Goal: Contribute content: Contribute content

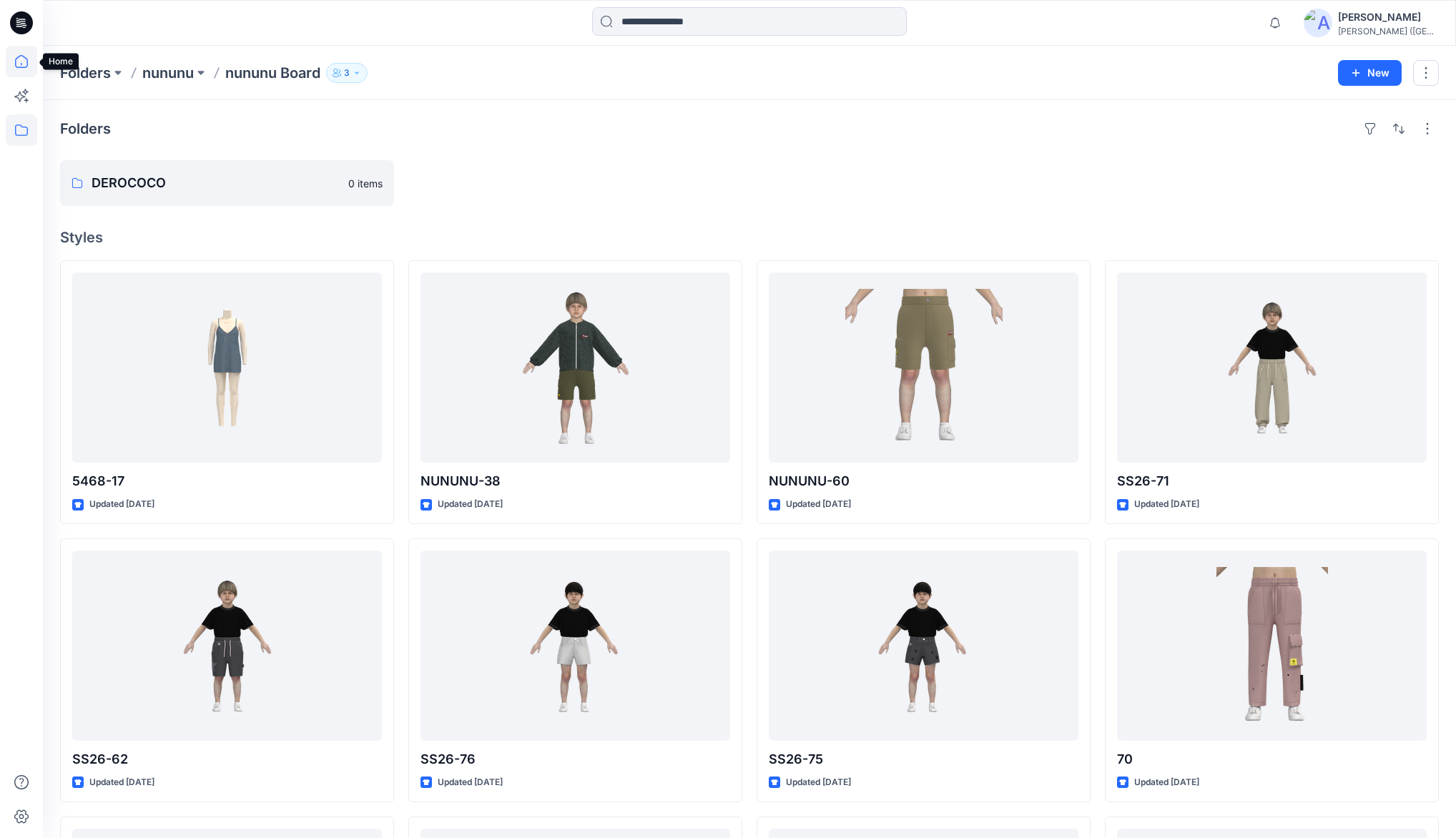
click at [23, 62] on icon at bounding box center [22, 61] width 32 height 32
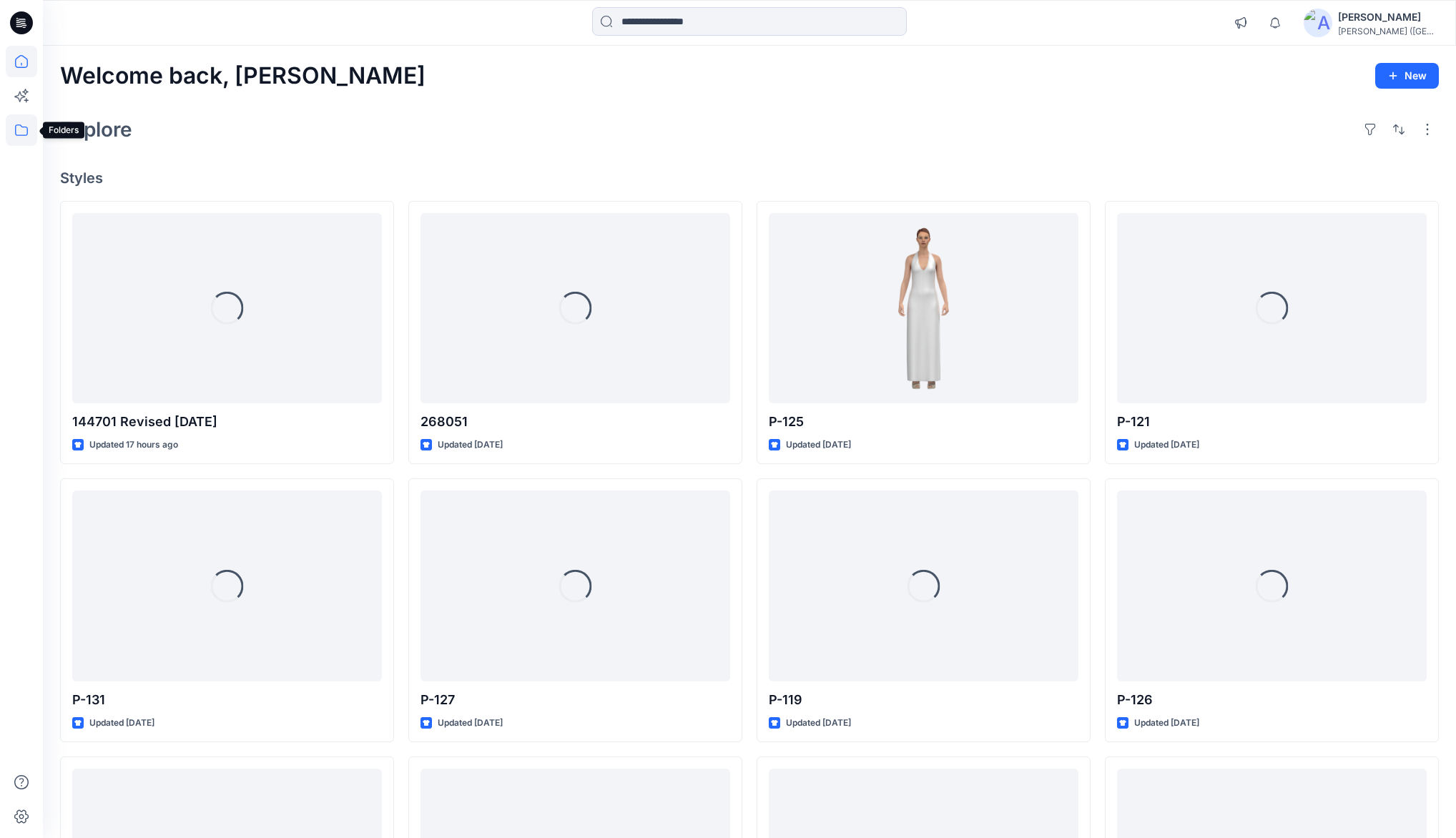
click at [23, 130] on icon at bounding box center [22, 130] width 32 height 32
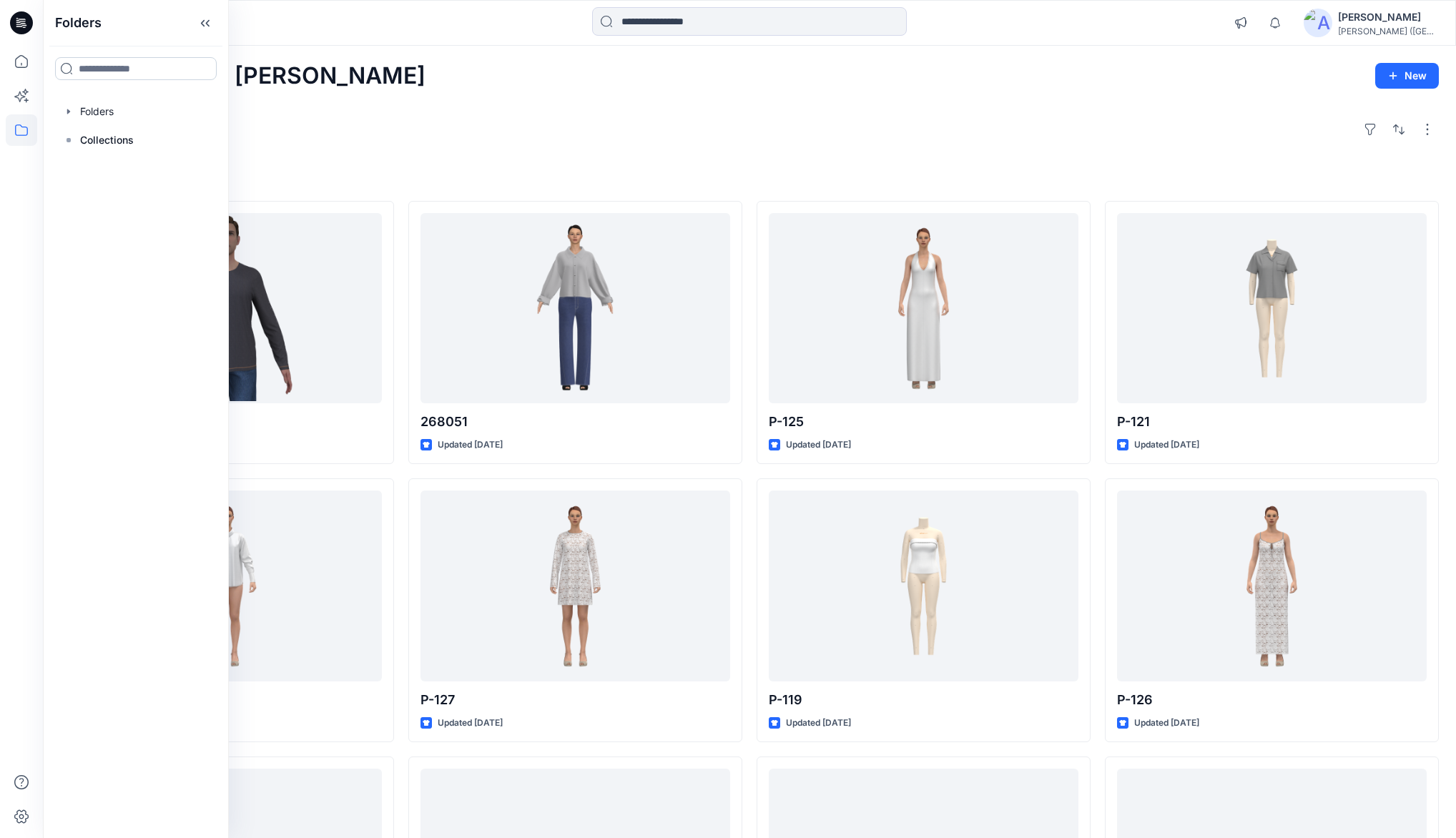
click at [152, 68] on input at bounding box center [136, 68] width 162 height 23
type input "***"
click at [147, 213] on p "EZE- developments" at bounding box center [161, 220] width 78 height 15
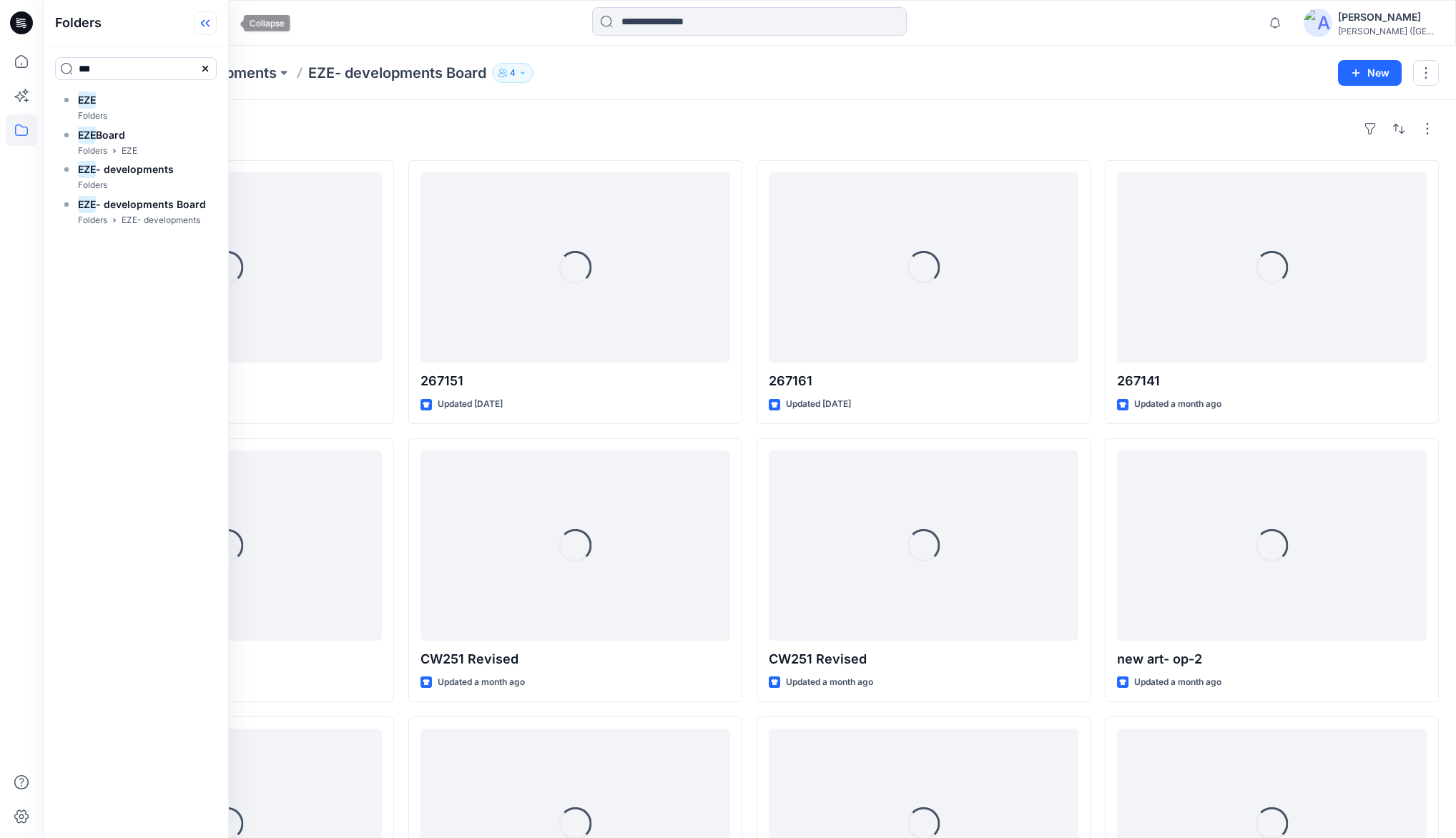
click at [204, 23] on icon at bounding box center [203, 23] width 4 height 7
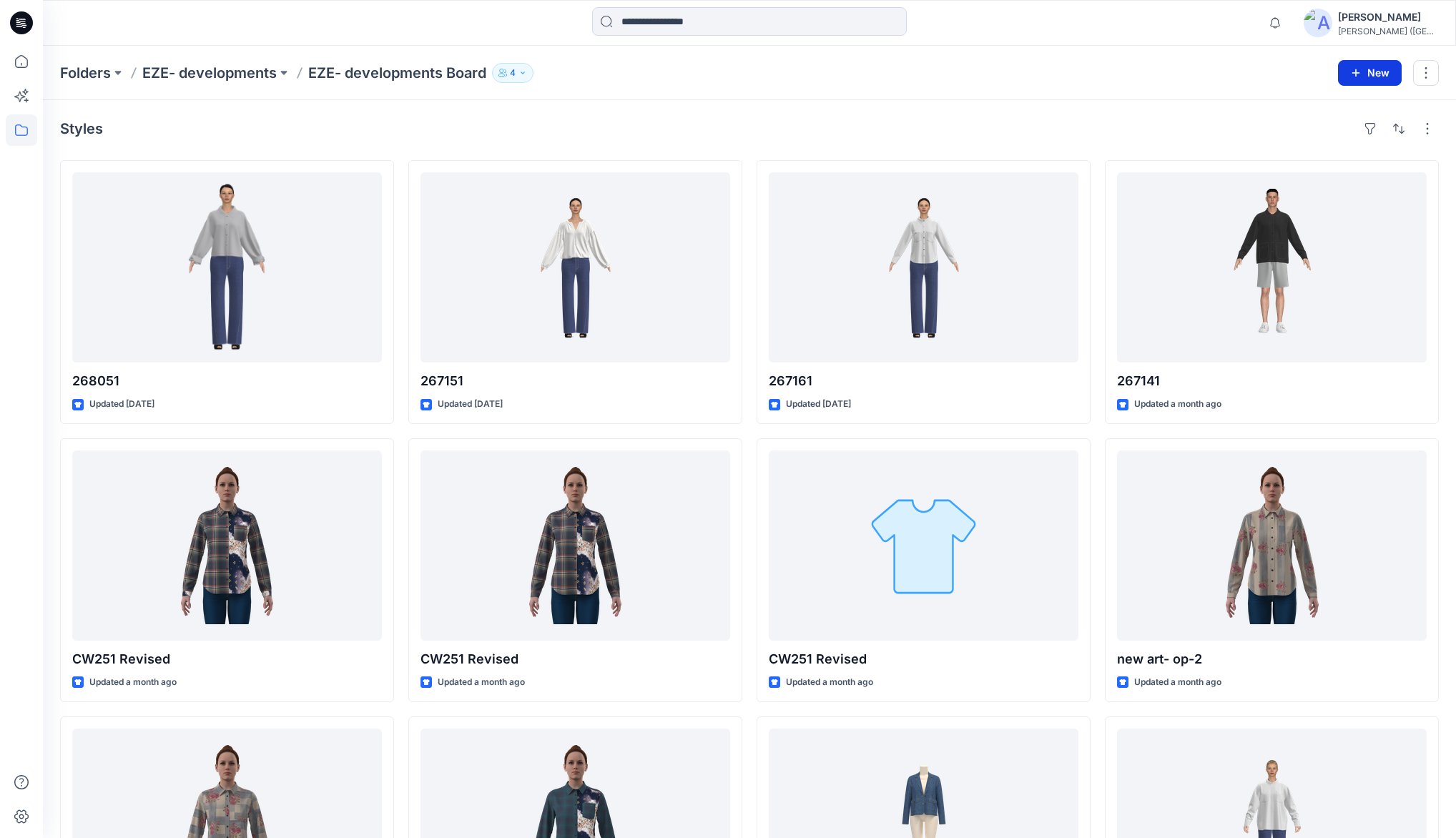
click at [1359, 77] on icon "button" at bounding box center [1356, 73] width 12 height 12
click at [1312, 106] on p "New Style" at bounding box center [1325, 107] width 48 height 17
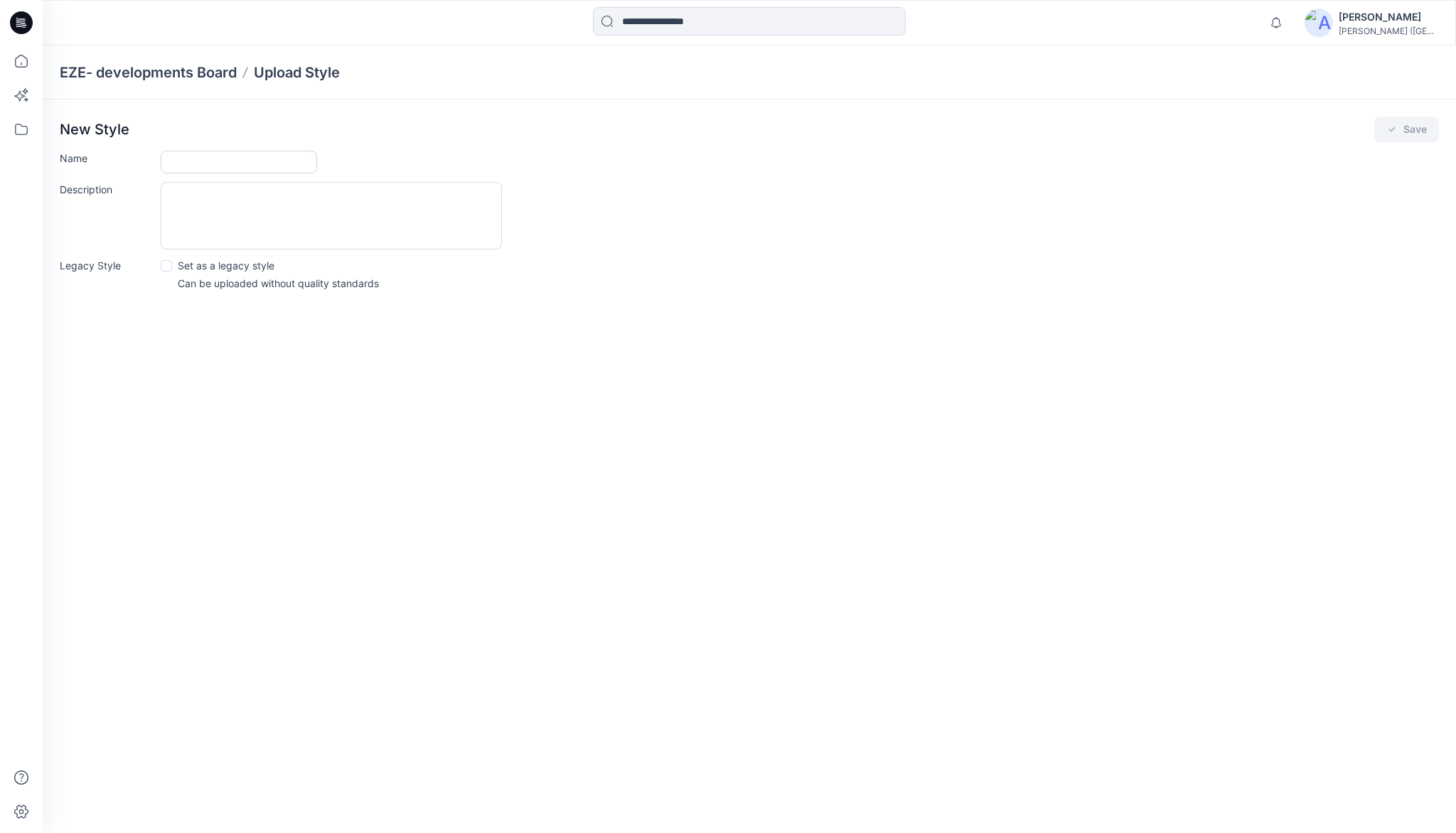
drag, startPoint x: 215, startPoint y: 162, endPoint x: 216, endPoint y: 173, distance: 11.0
click at [215, 162] on input "Name" at bounding box center [239, 162] width 157 height 23
type input "*******"
click at [1399, 131] on button "Save" at bounding box center [1407, 129] width 65 height 26
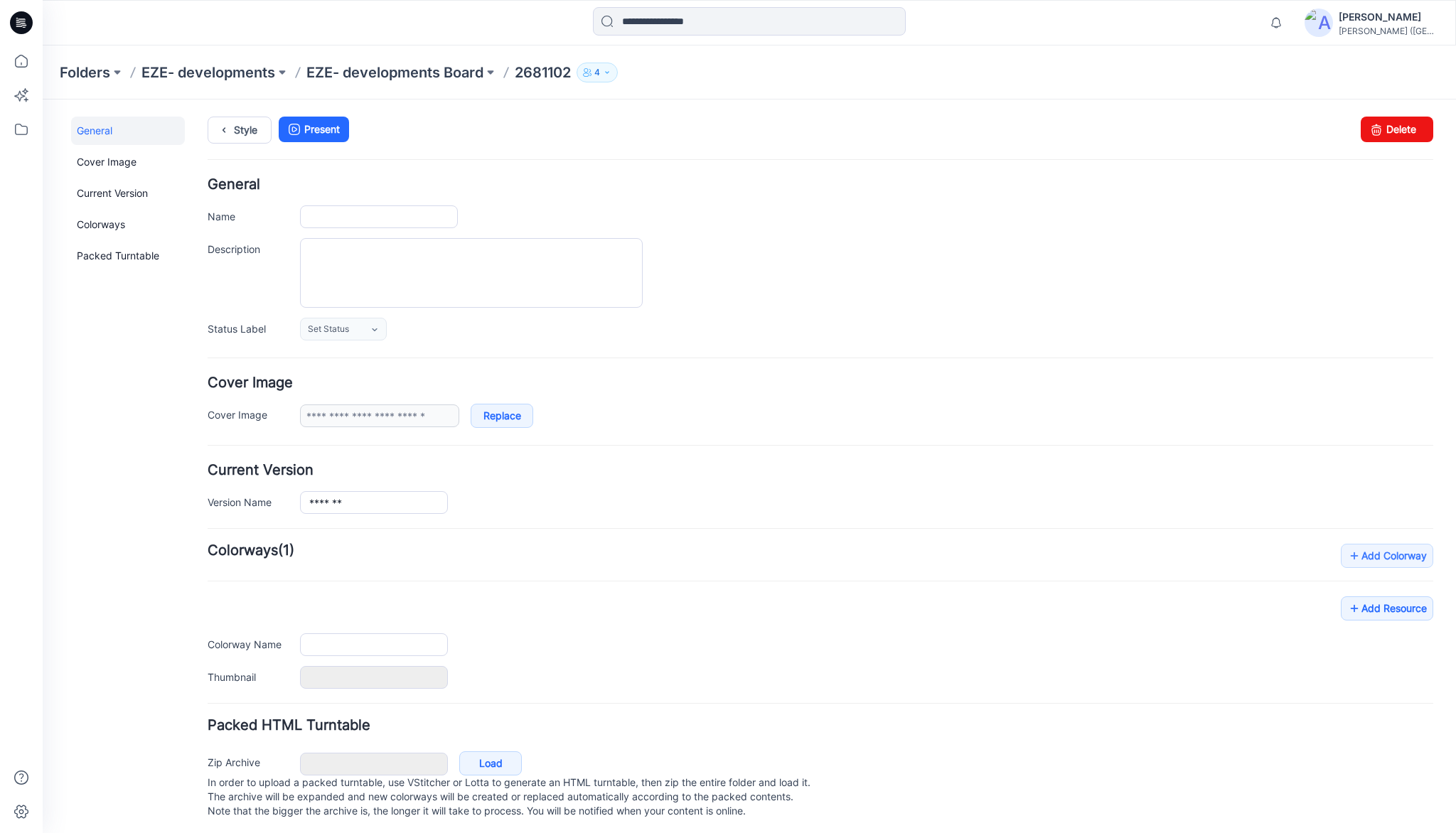
type input "*******"
type input "**********"
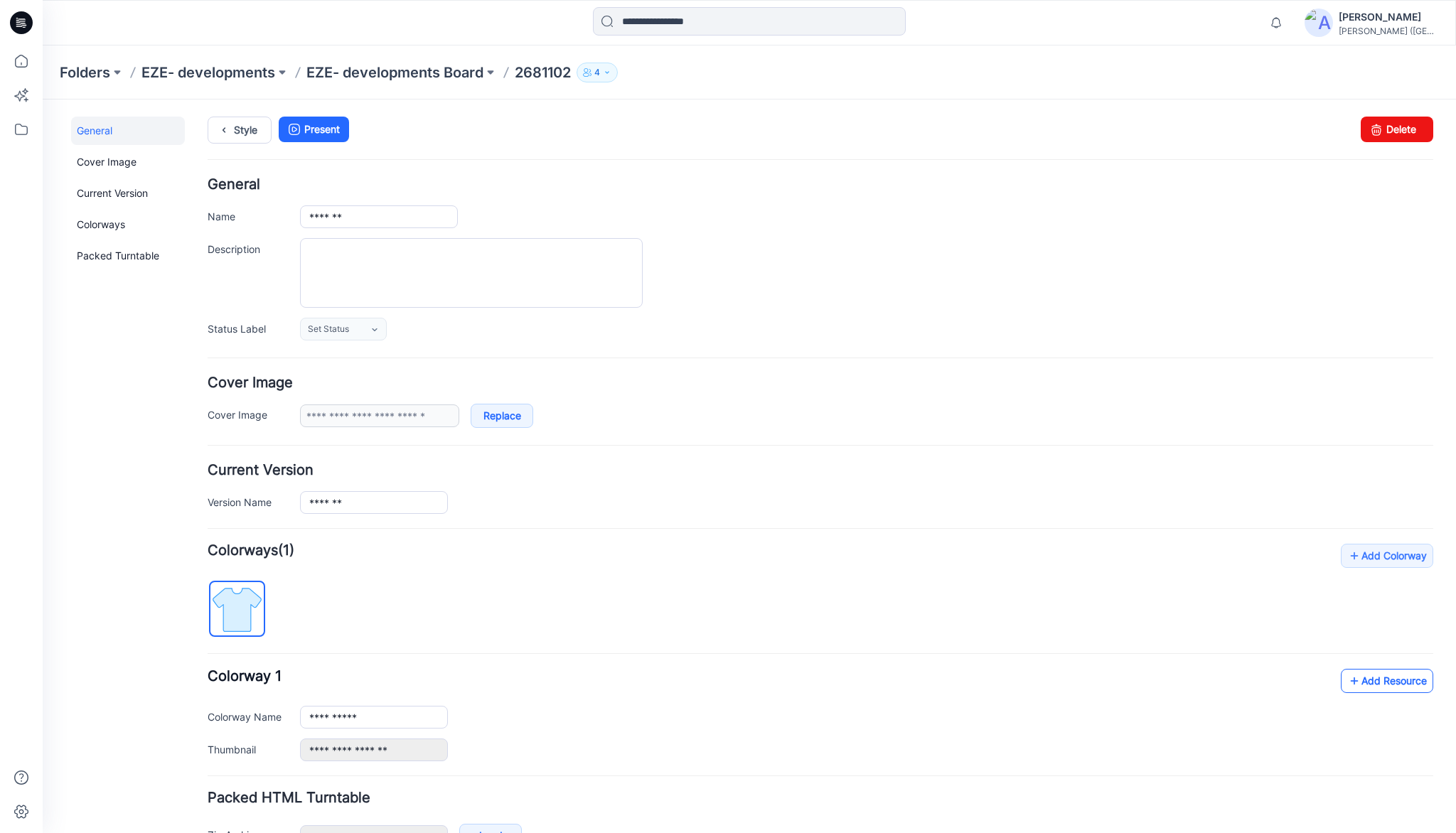
click at [1374, 680] on link "Add Resource" at bounding box center [1387, 681] width 93 height 25
type input "**********"
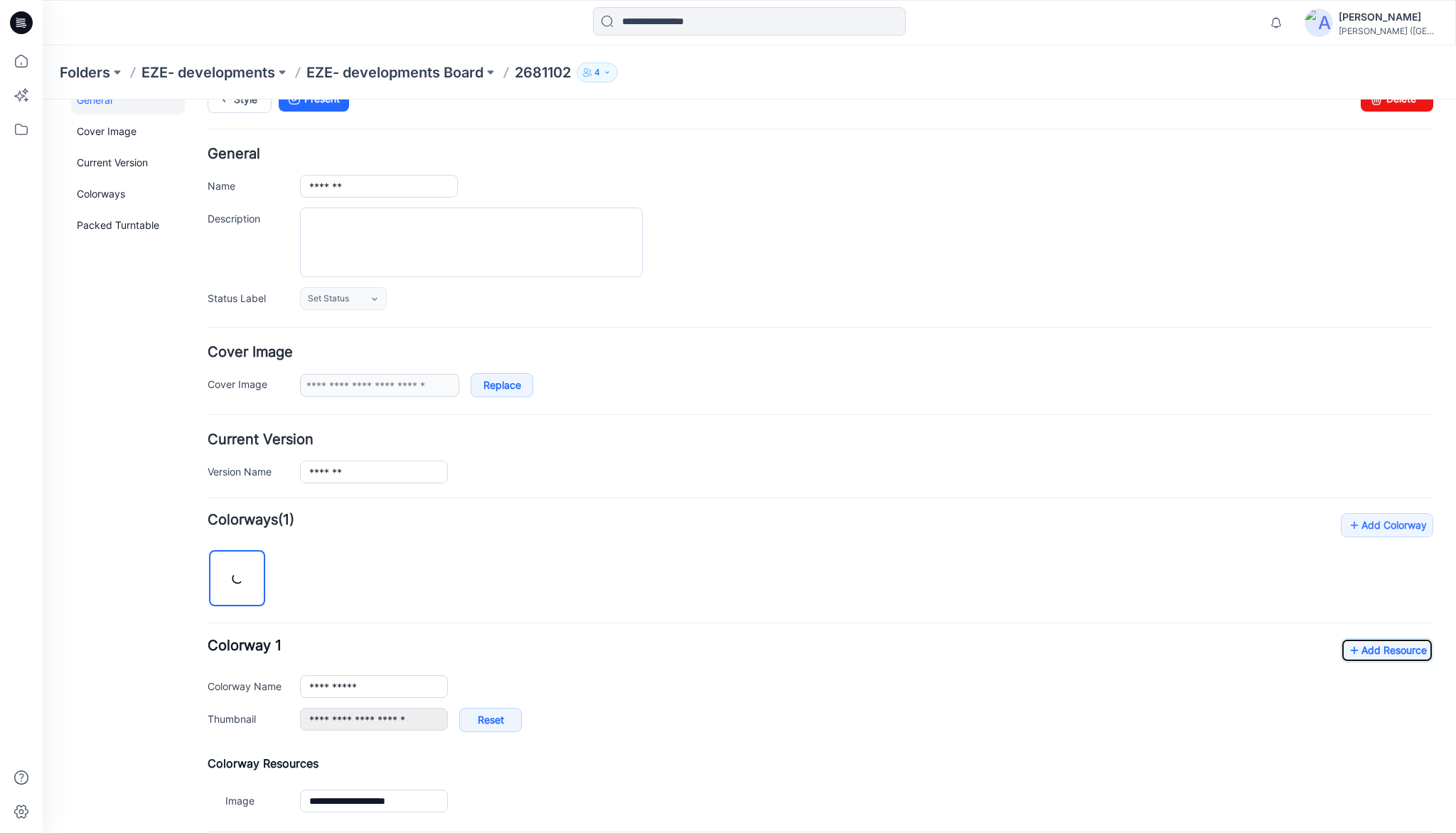
scroll to position [171, 0]
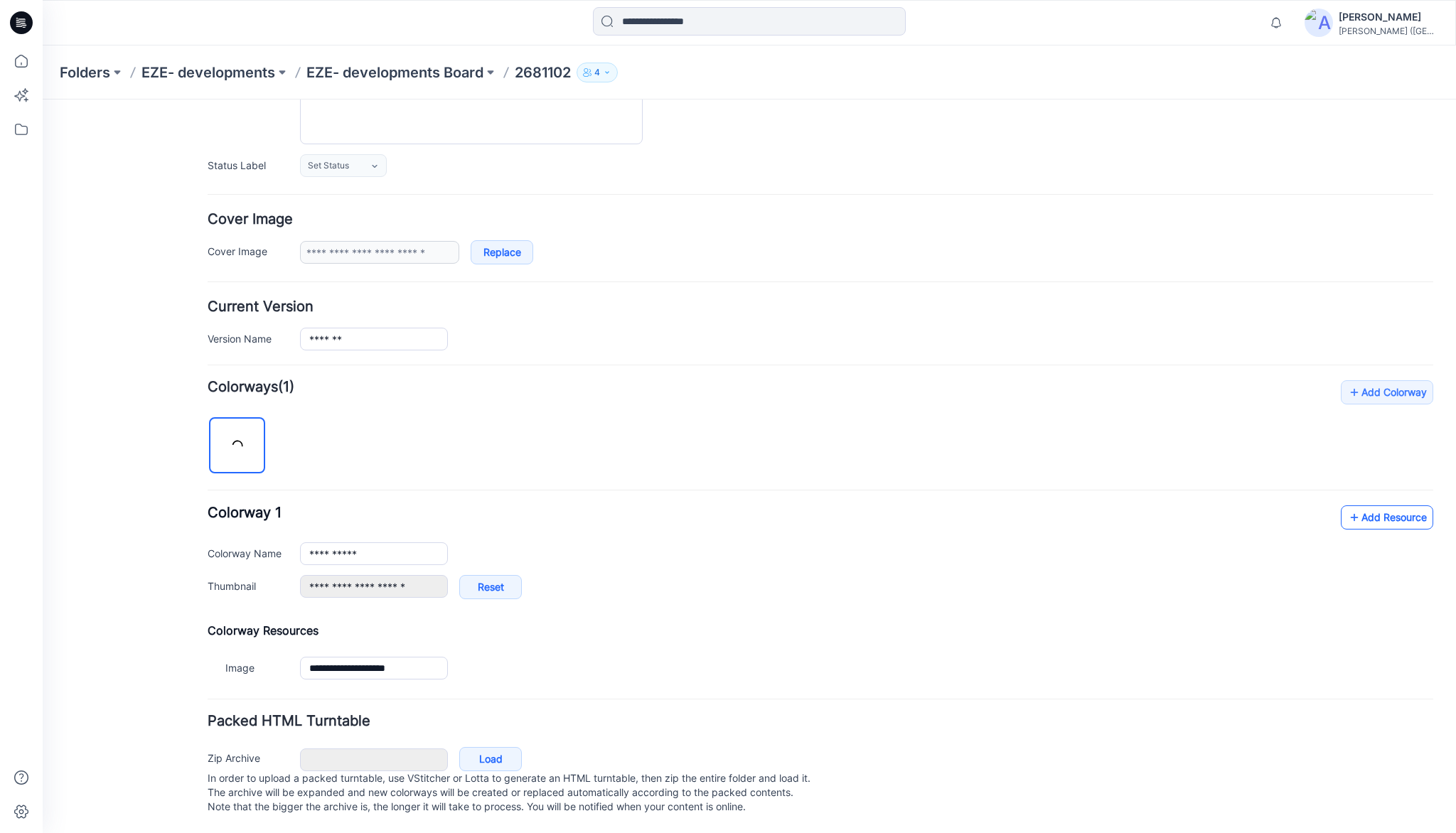
click at [1385, 509] on link "Add Resource" at bounding box center [1387, 518] width 93 height 25
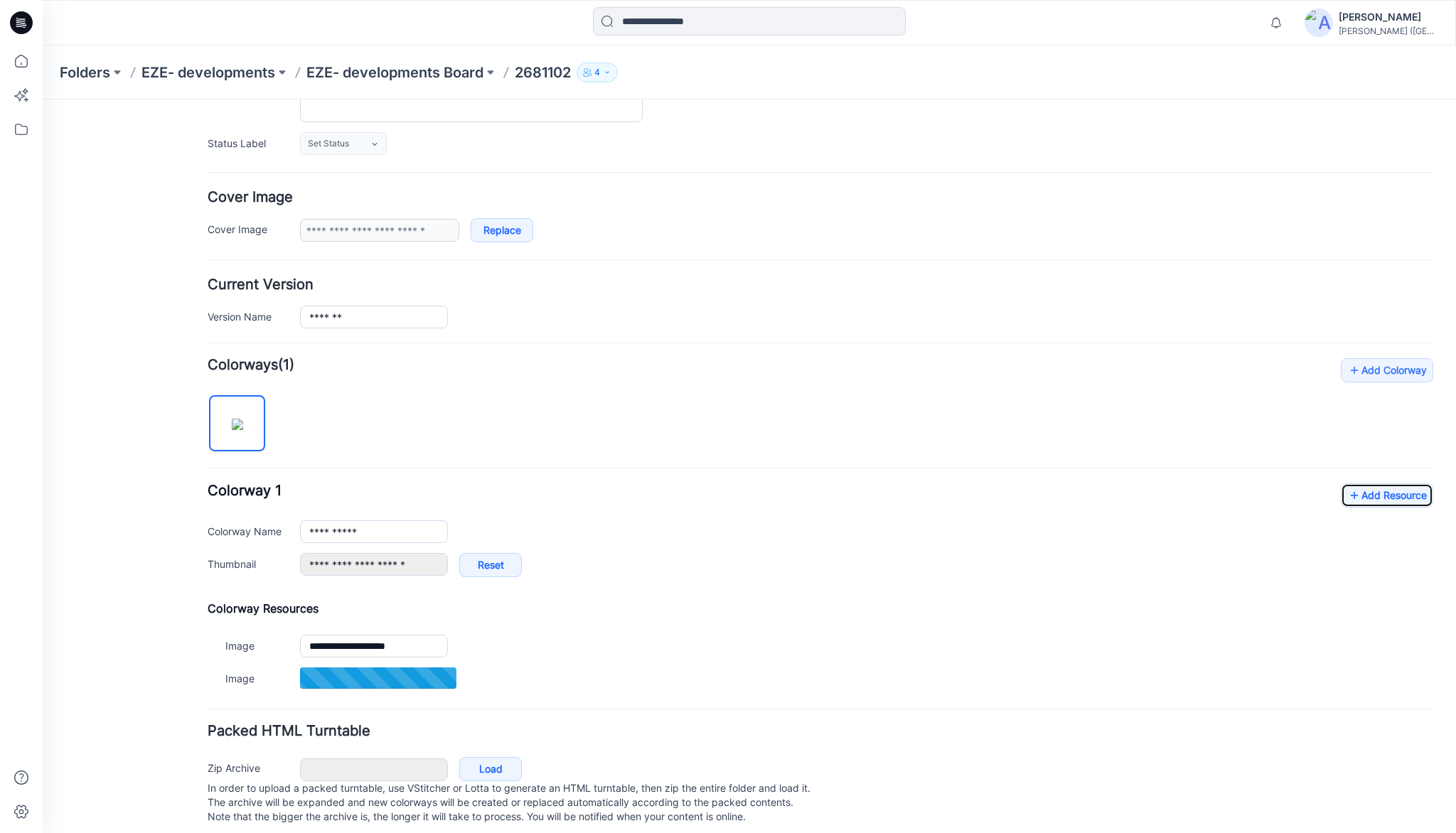
scroll to position [207, 0]
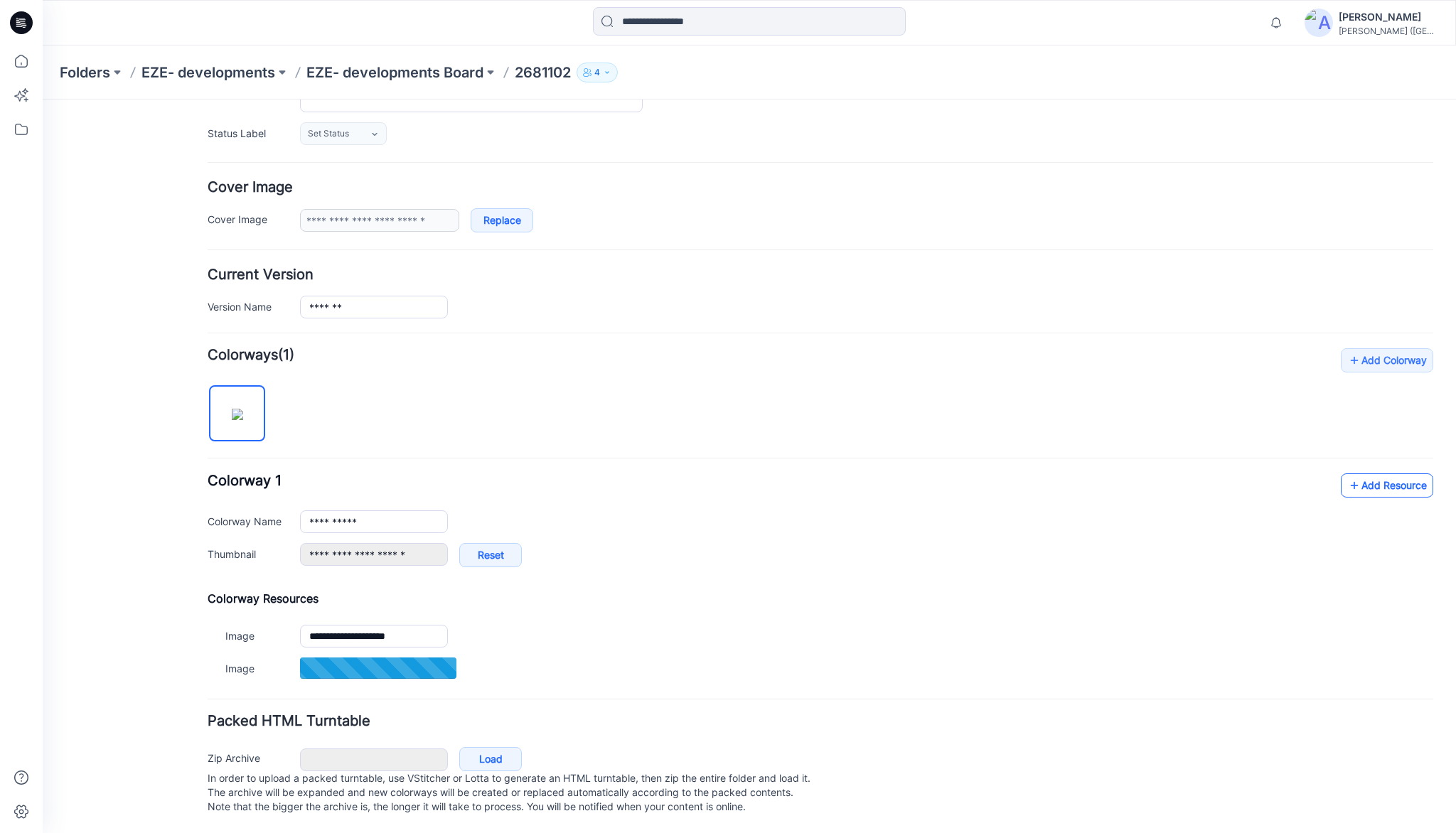
click at [1389, 476] on link "Add Resource" at bounding box center [1387, 485] width 93 height 25
click at [1359, 473] on link "Add Resource" at bounding box center [1387, 485] width 93 height 25
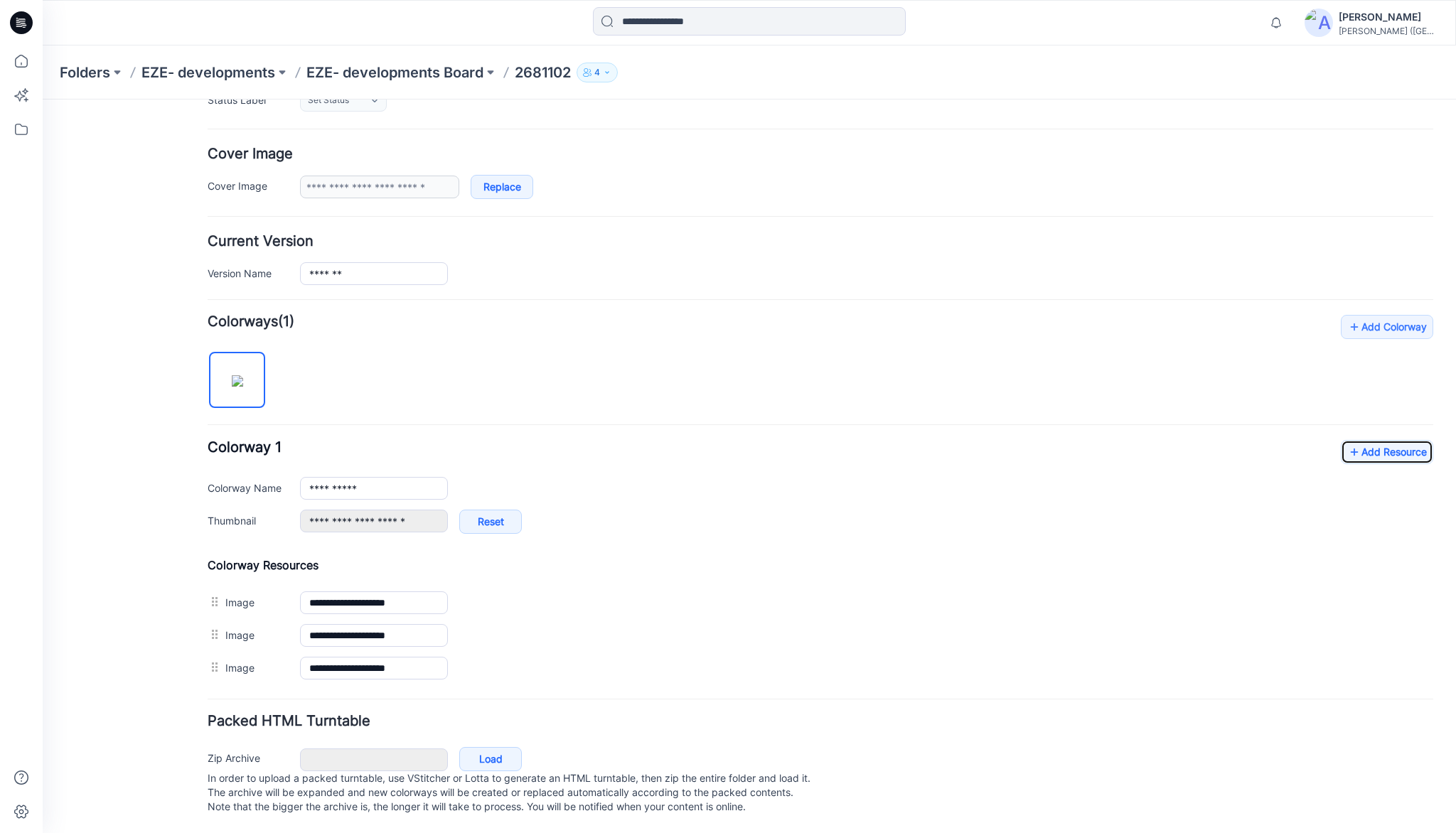
scroll to position [240, 0]
click at [1376, 444] on link "Add Resource" at bounding box center [1387, 451] width 93 height 25
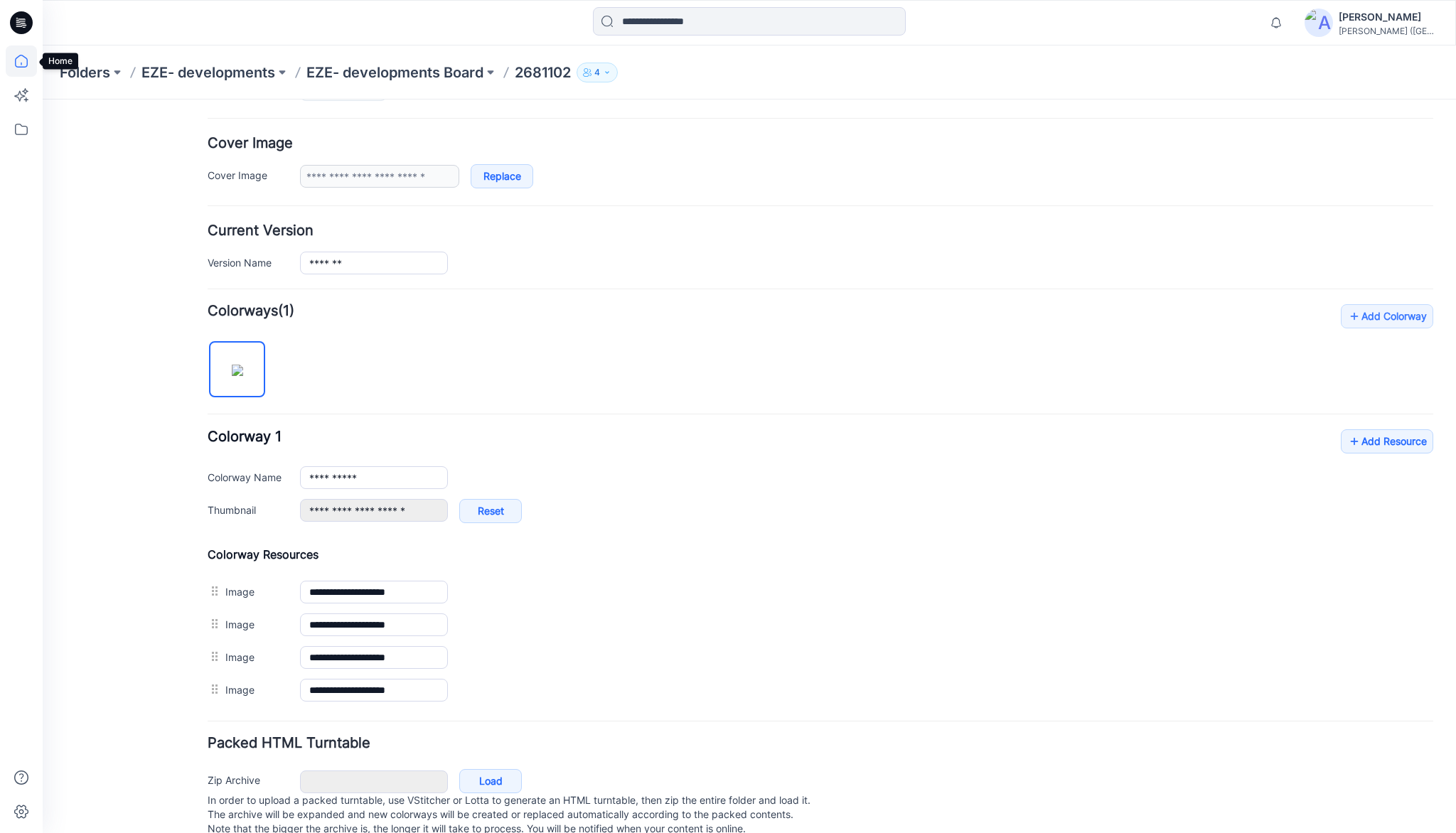
click at [24, 64] on icon at bounding box center [22, 61] width 32 height 32
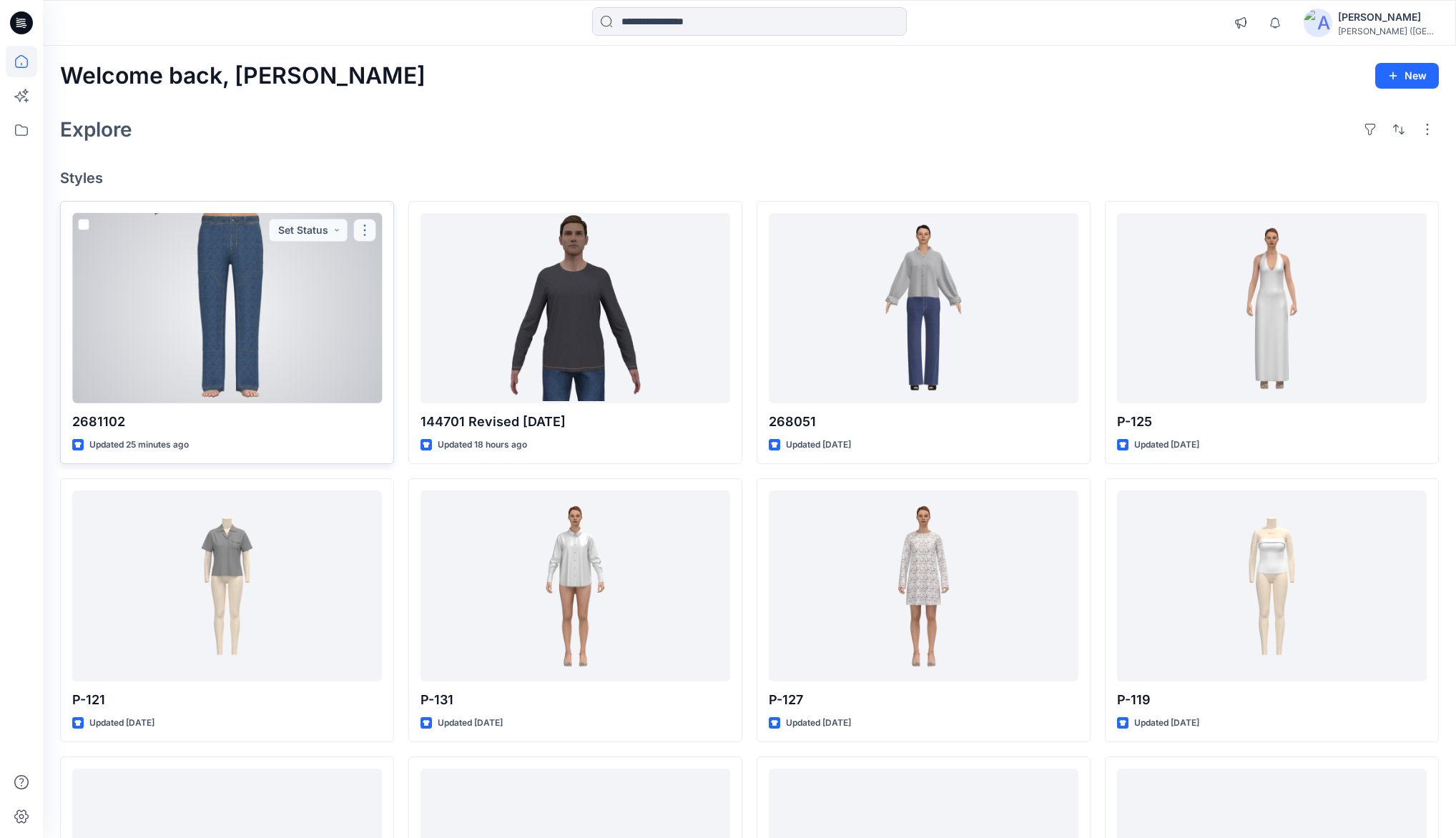
click at [366, 228] on button "button" at bounding box center [364, 230] width 23 height 23
click at [404, 342] on p "Duplicate to..." at bounding box center [414, 342] width 65 height 15
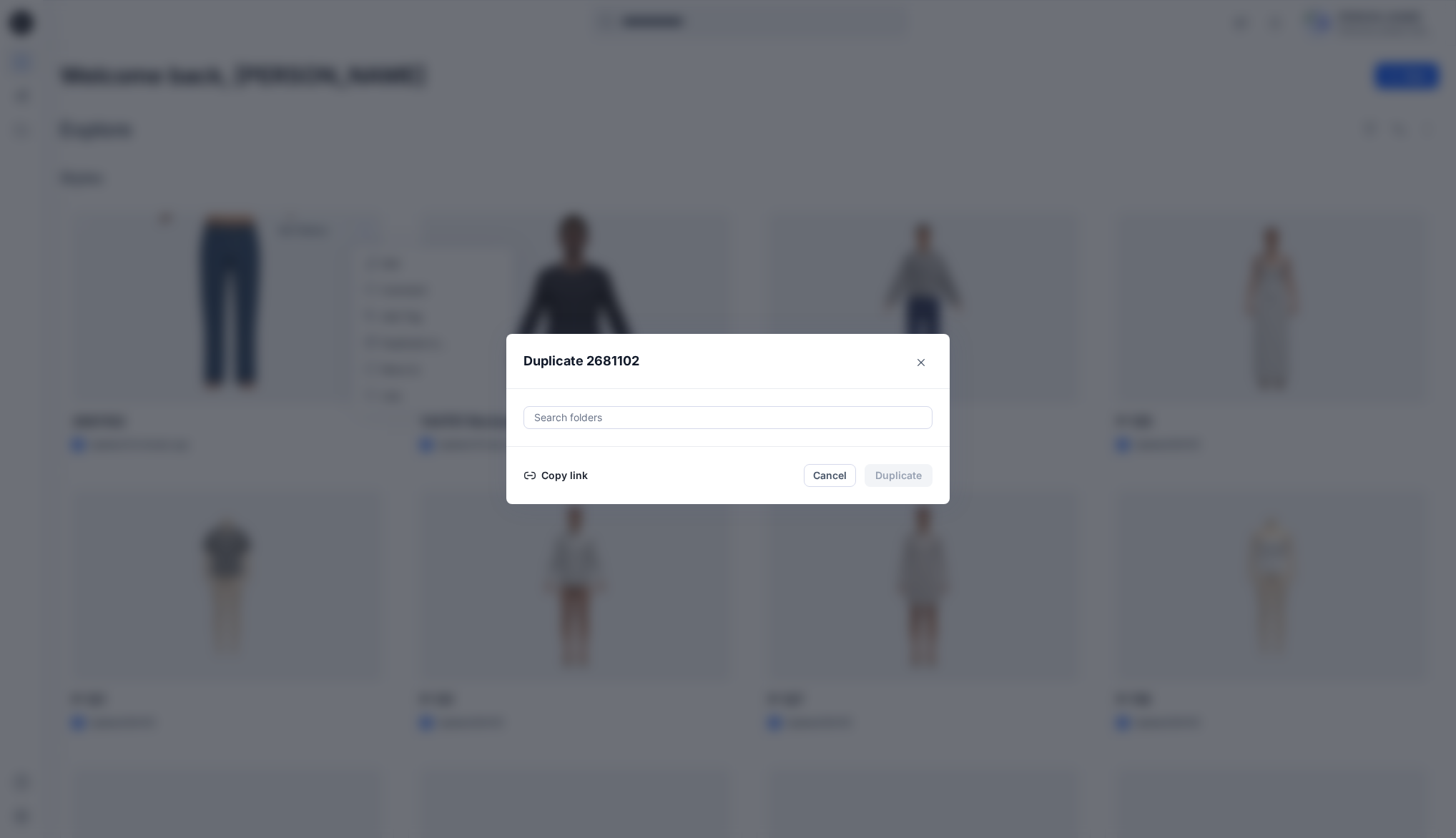
click at [561, 475] on button "Copy link" at bounding box center [556, 475] width 65 height 17
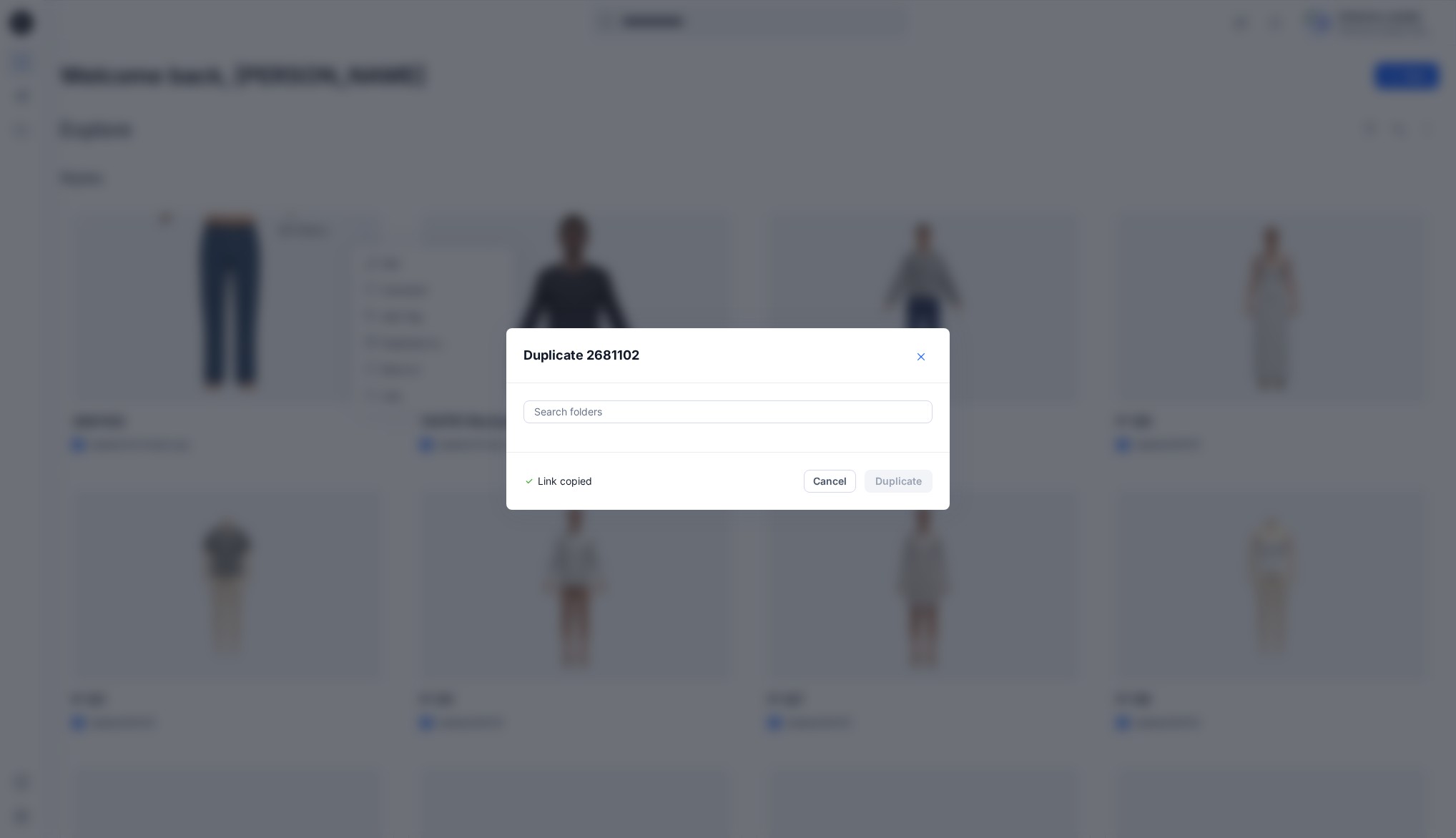
click at [924, 358] on icon "Close" at bounding box center [920, 356] width 7 height 7
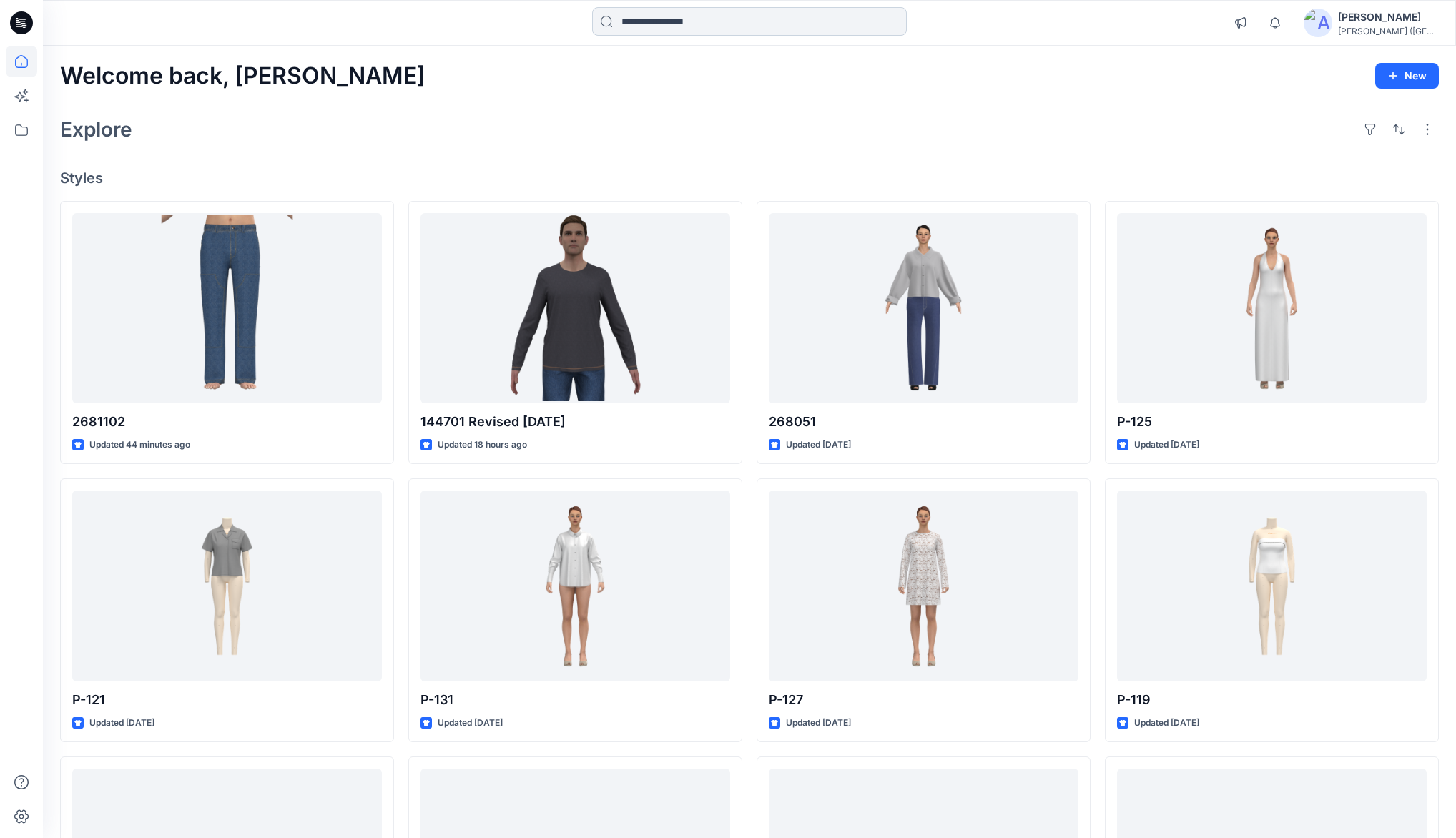
click at [646, 24] on input at bounding box center [748, 21] width 314 height 29
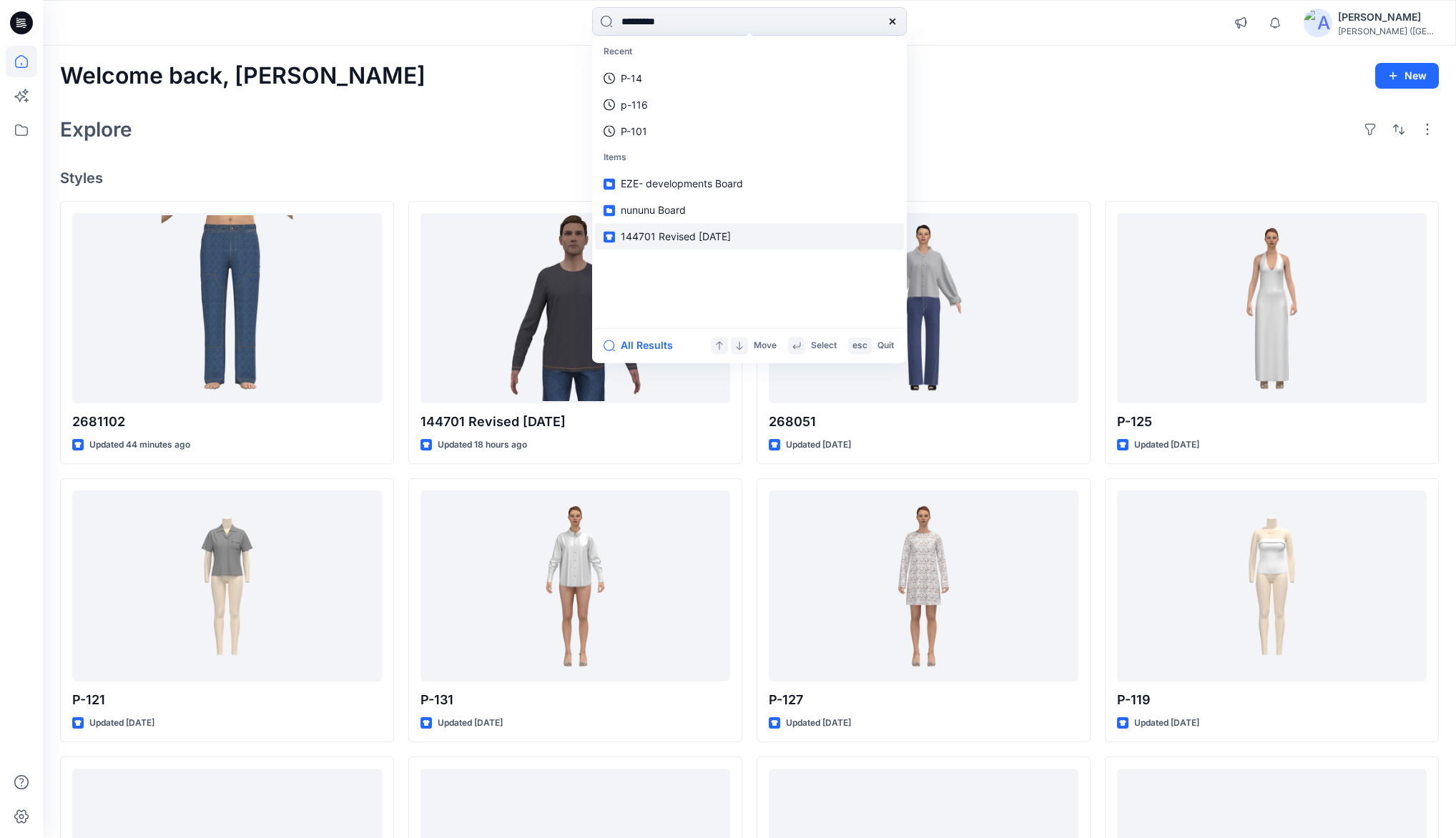
type input "*********"
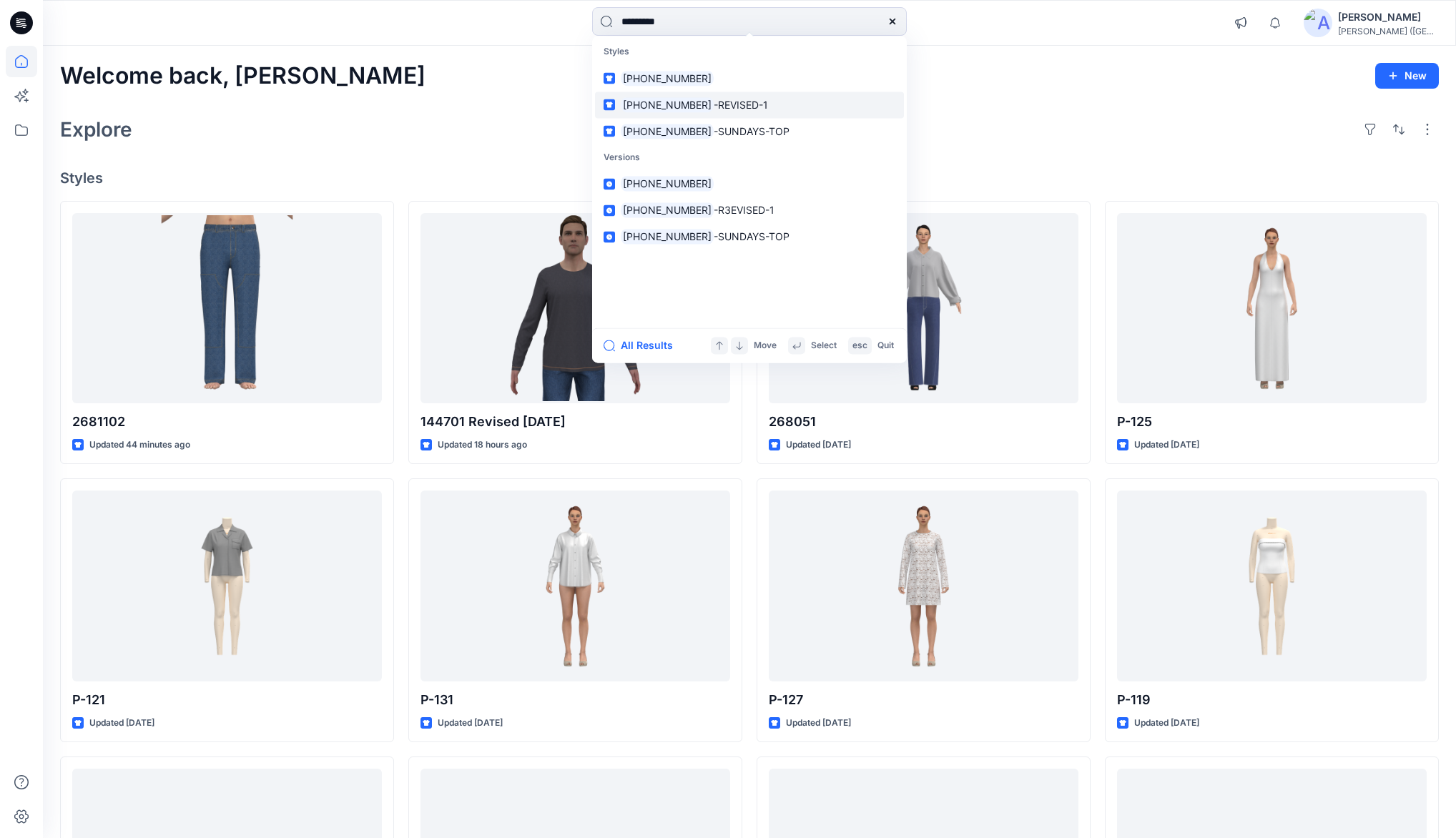
click at [714, 99] on span "-REVISED-1" at bounding box center [740, 105] width 55 height 12
